Goal: Task Accomplishment & Management: Manage account settings

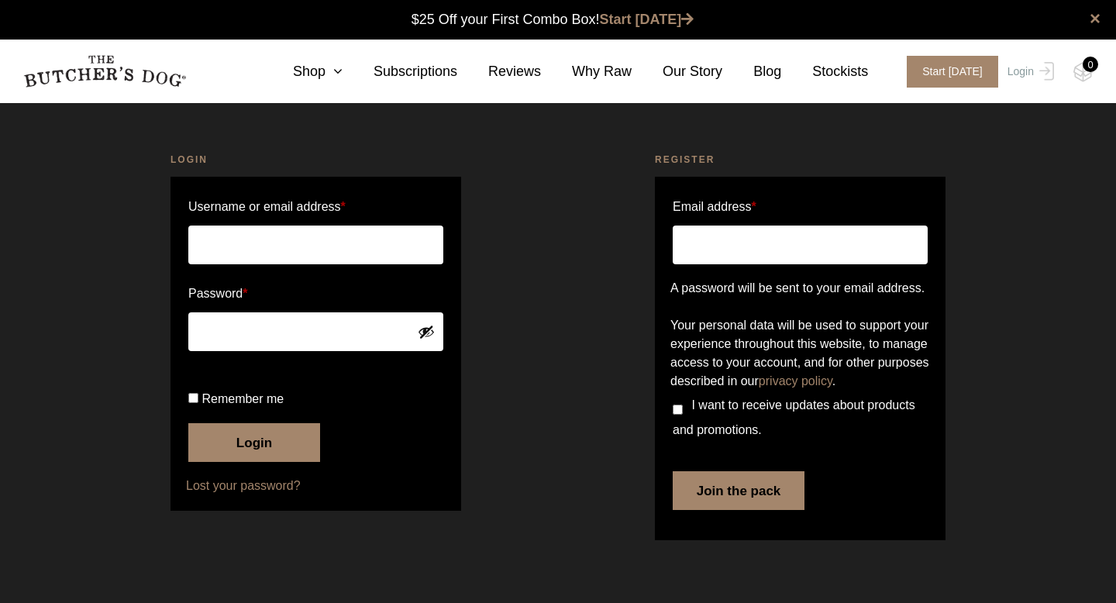
scroll to position [1, 0]
type input "[EMAIL_ADDRESS][DOMAIN_NAME]"
click at [250, 462] on button "Login" at bounding box center [254, 442] width 132 height 39
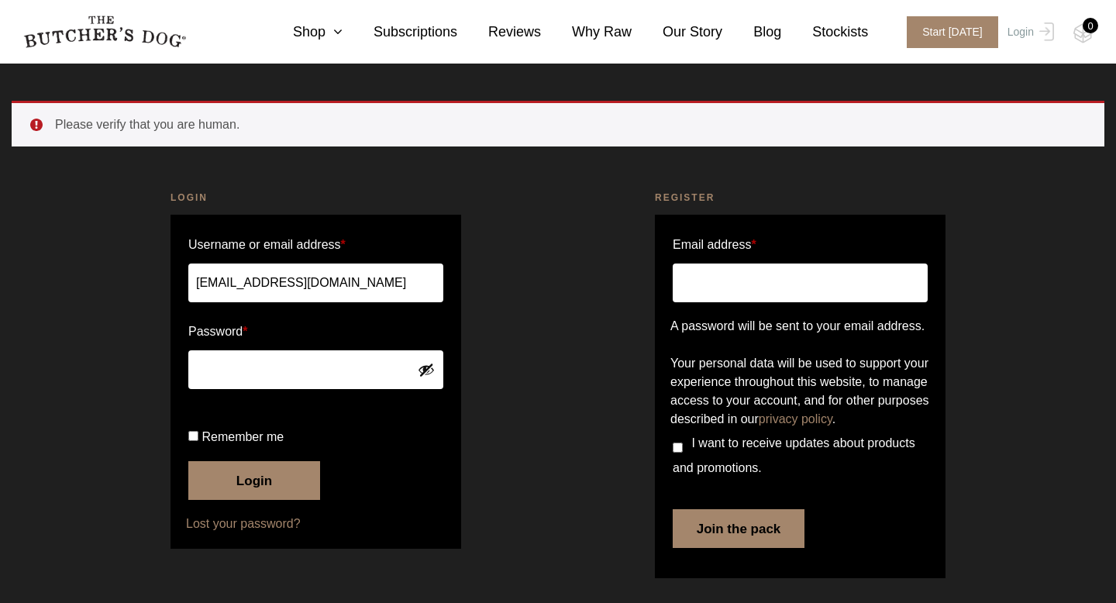
scroll to position [88, 0]
click at [265, 481] on button "Login" at bounding box center [254, 480] width 132 height 39
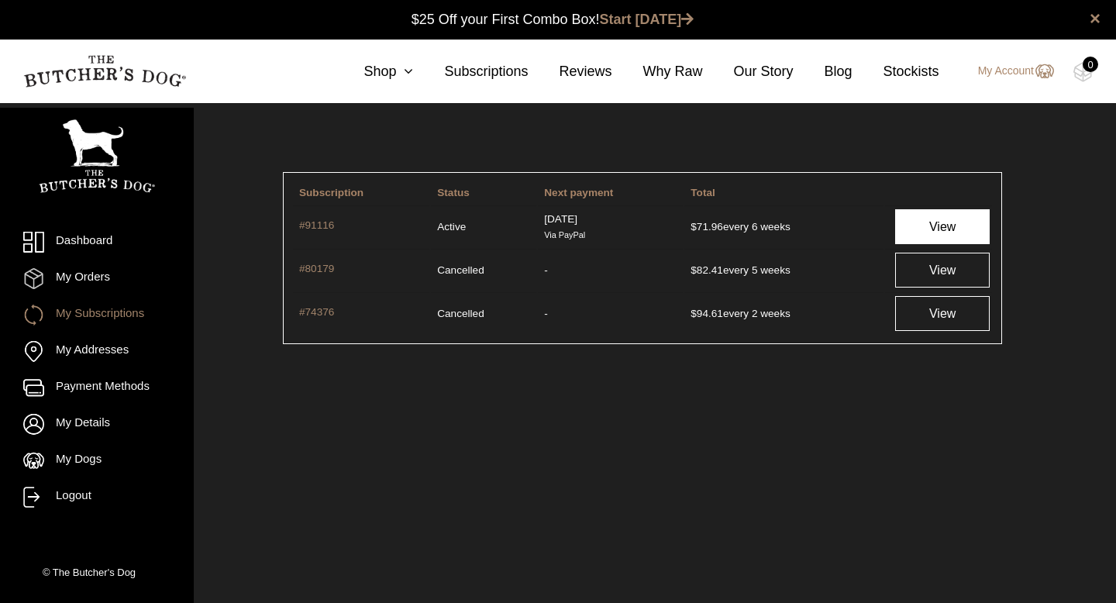
click at [928, 229] on link "View" at bounding box center [942, 226] width 95 height 35
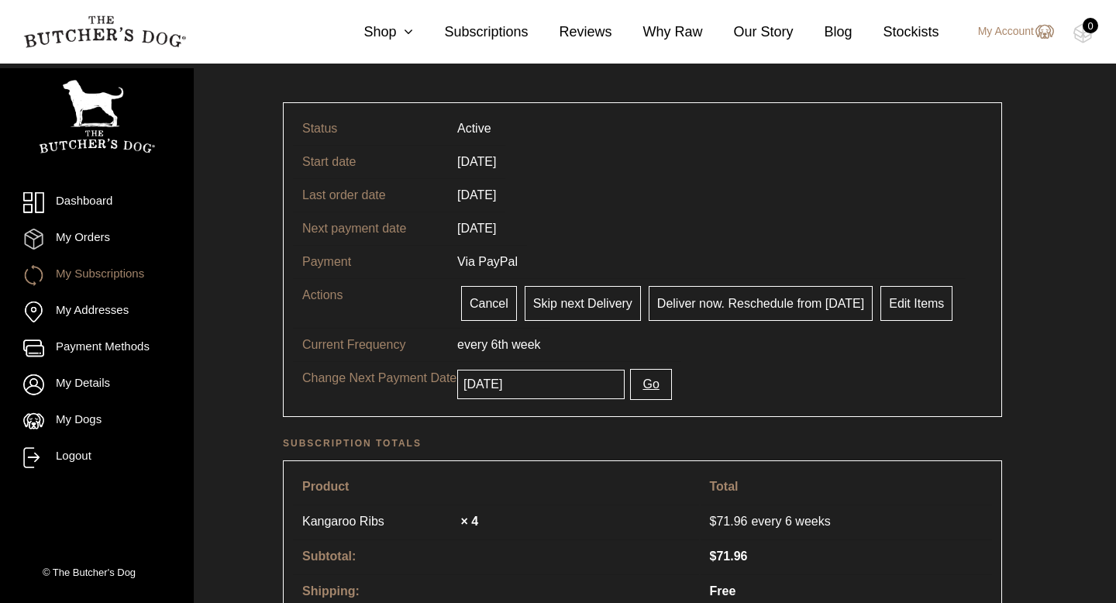
scroll to position [68, 0]
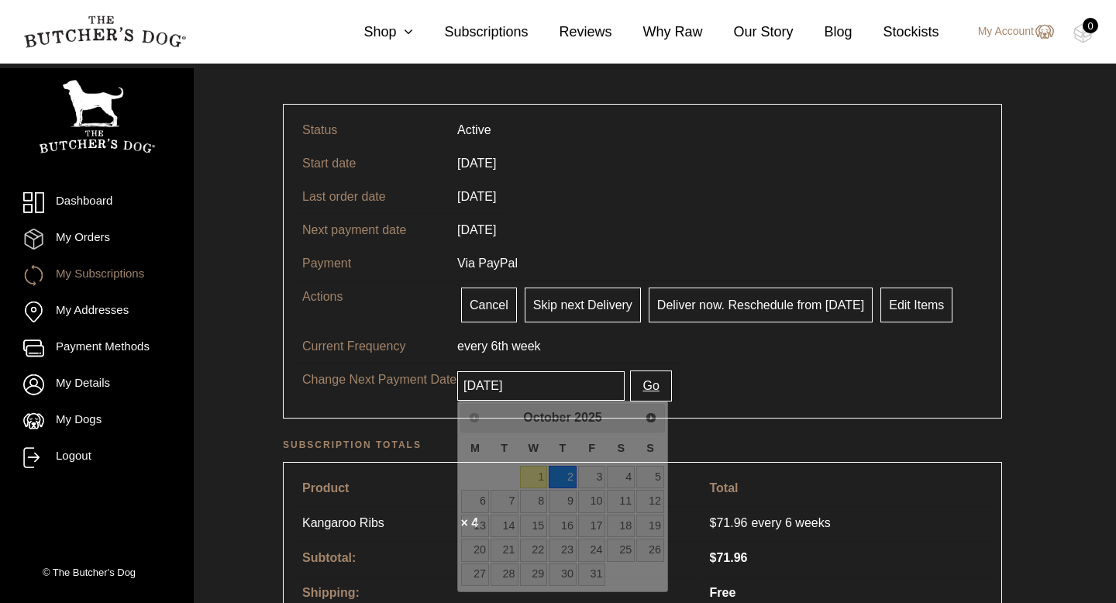
click at [547, 388] on input "[DATE]" at bounding box center [540, 385] width 167 height 29
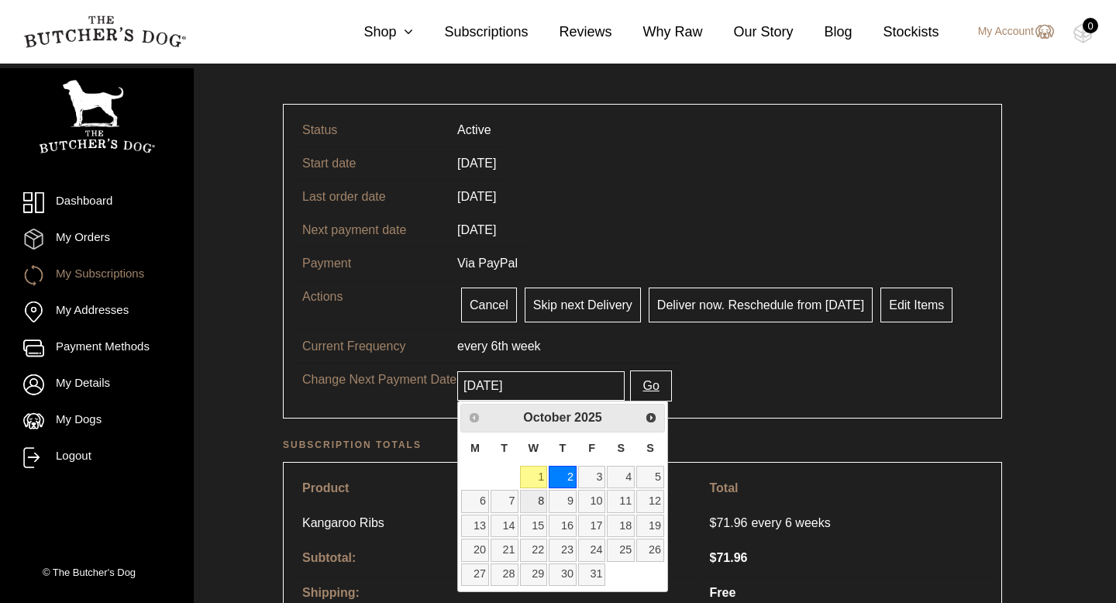
click at [536, 496] on link "8" at bounding box center [534, 501] width 28 height 22
type input "[DATE]"
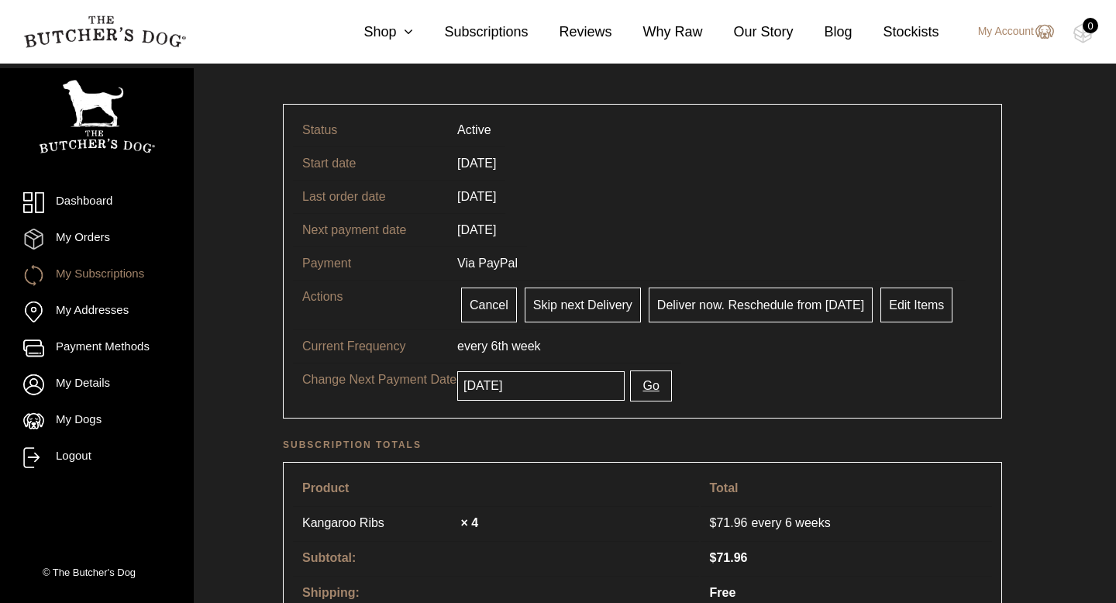
click at [636, 391] on button "Go" at bounding box center [650, 386] width 41 height 31
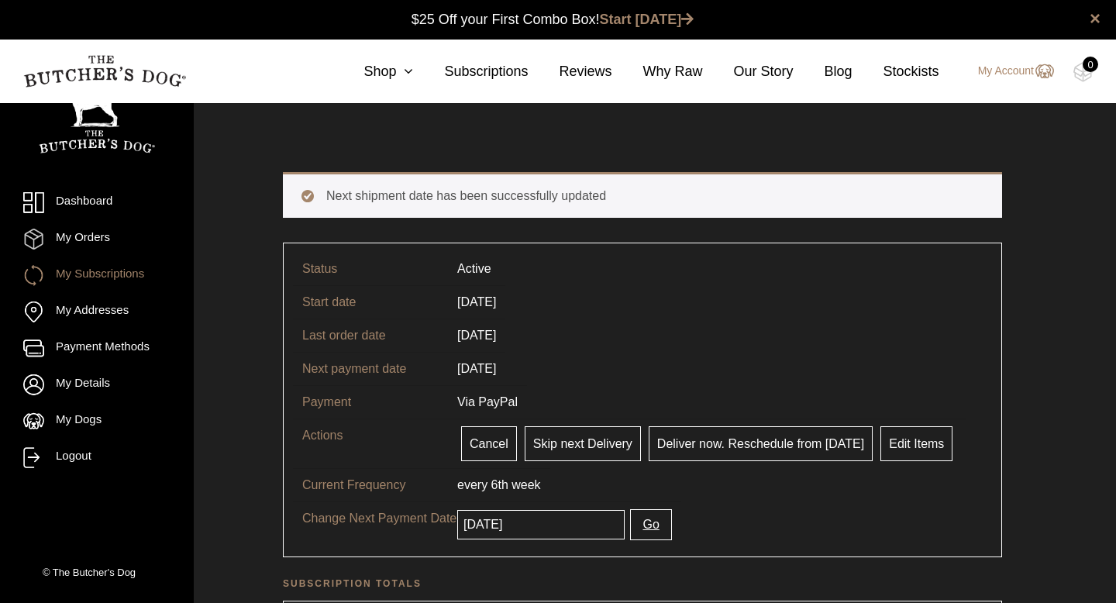
scroll to position [1, 0]
